Goal: Task Accomplishment & Management: Use online tool/utility

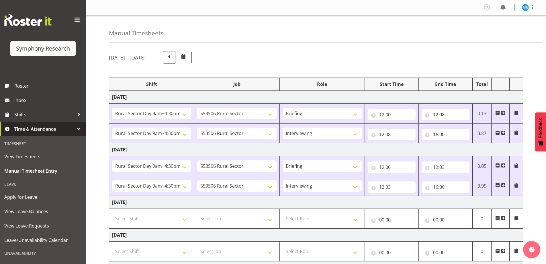
select select "81561"
select select "10587"
select select "81561"
select select "10587"
select select "47"
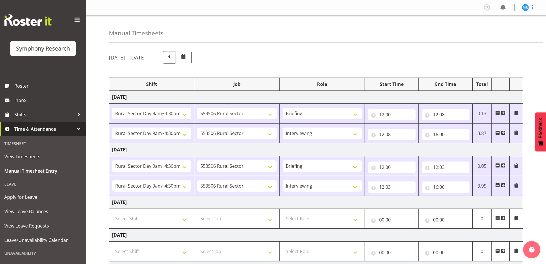
select select "81561"
select select "10587"
select select "81561"
select select "10587"
select select "47"
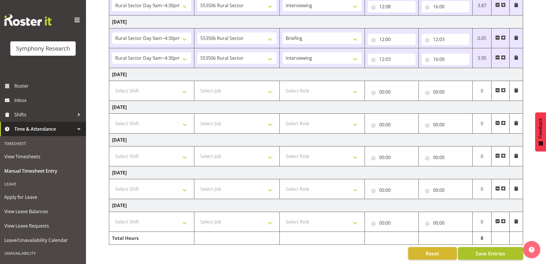
scroll to position [132, 0]
